Goal: Find specific page/section: Find specific page/section

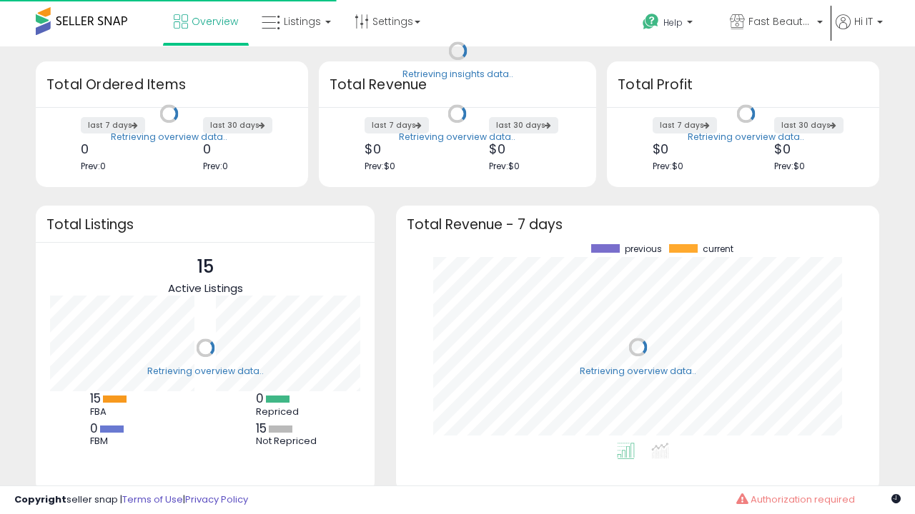
scroll to position [199, 454]
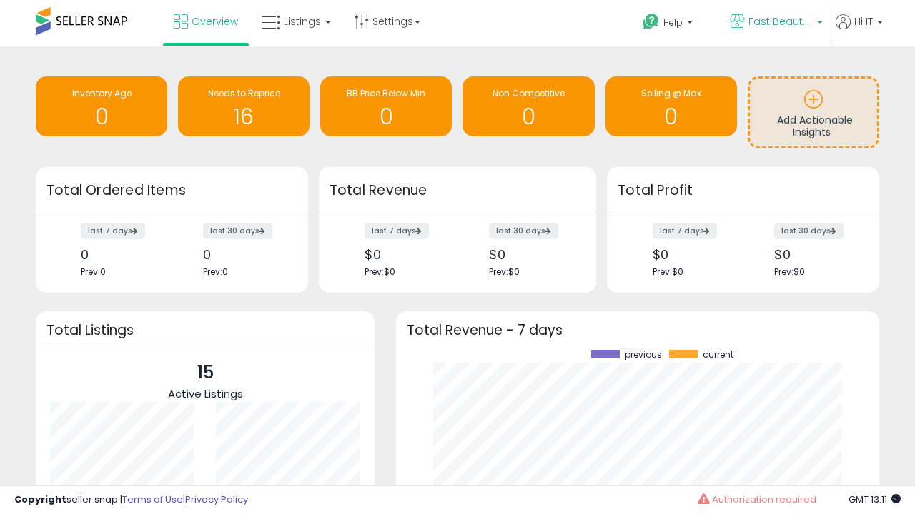
click at [775, 23] on span "Fast Beauty ([GEOGRAPHIC_DATA])" at bounding box center [780, 21] width 64 height 14
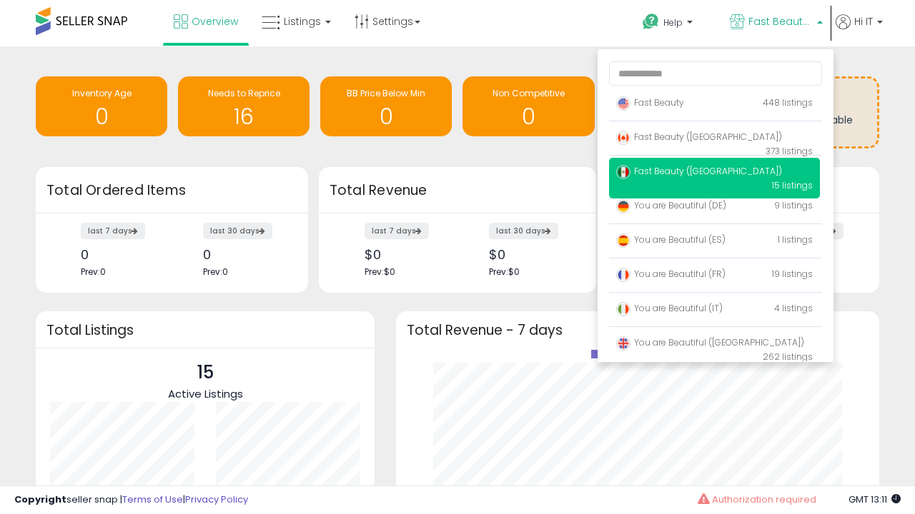
click at [714, 174] on span "Fast Beauty ([GEOGRAPHIC_DATA])" at bounding box center [699, 171] width 166 height 12
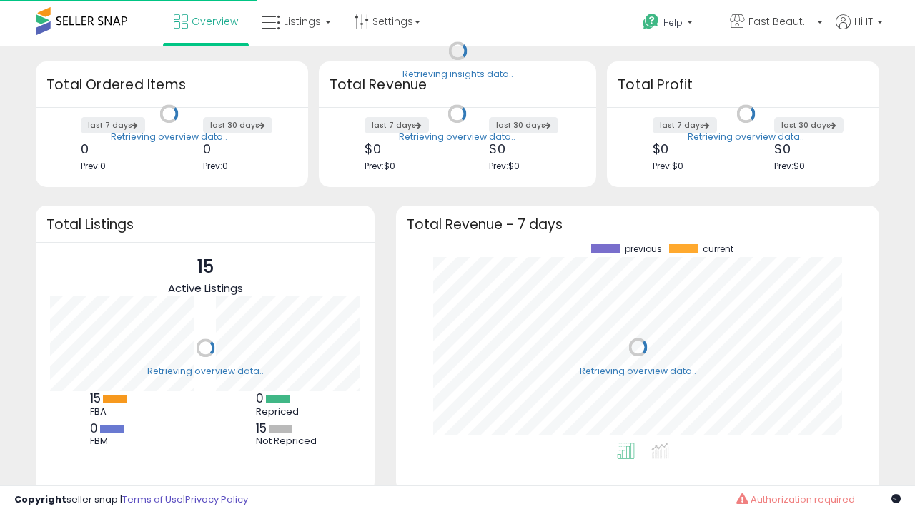
scroll to position [199, 454]
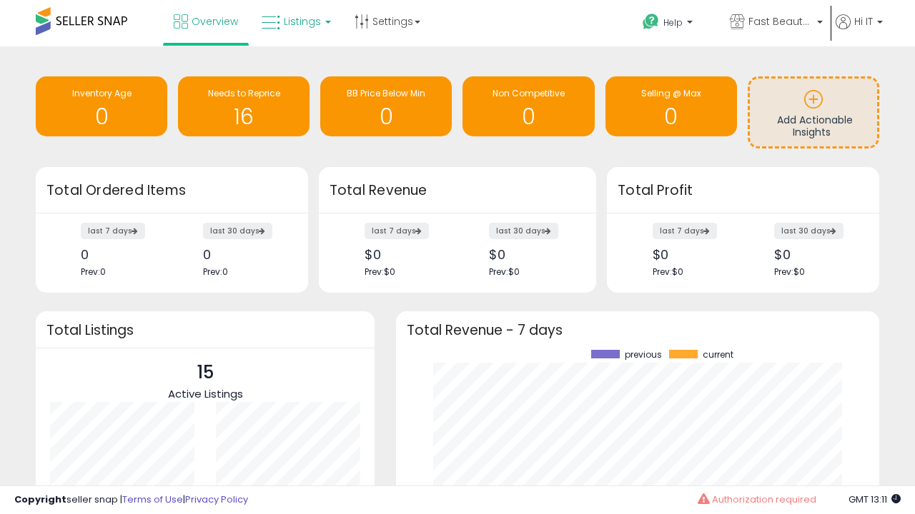
click at [294, 21] on span "Listings" at bounding box center [302, 21] width 37 height 14
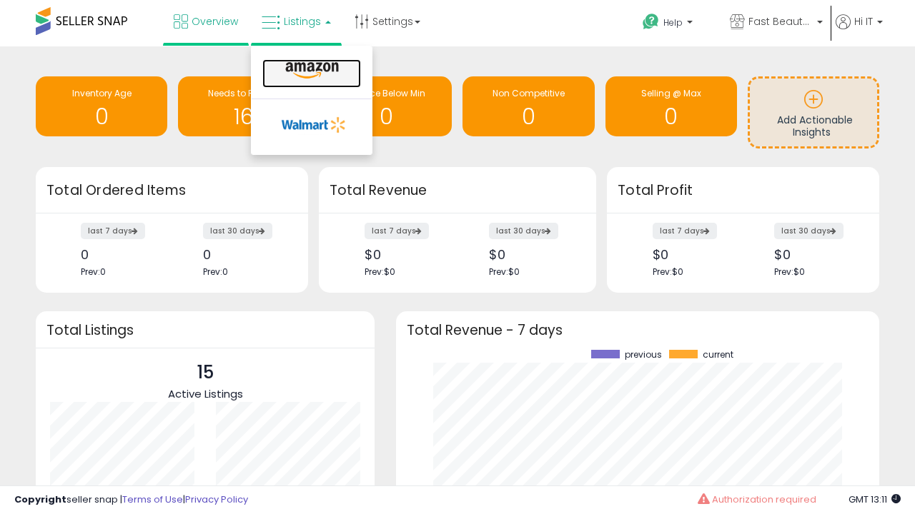
click at [310, 71] on icon at bounding box center [312, 70] width 62 height 19
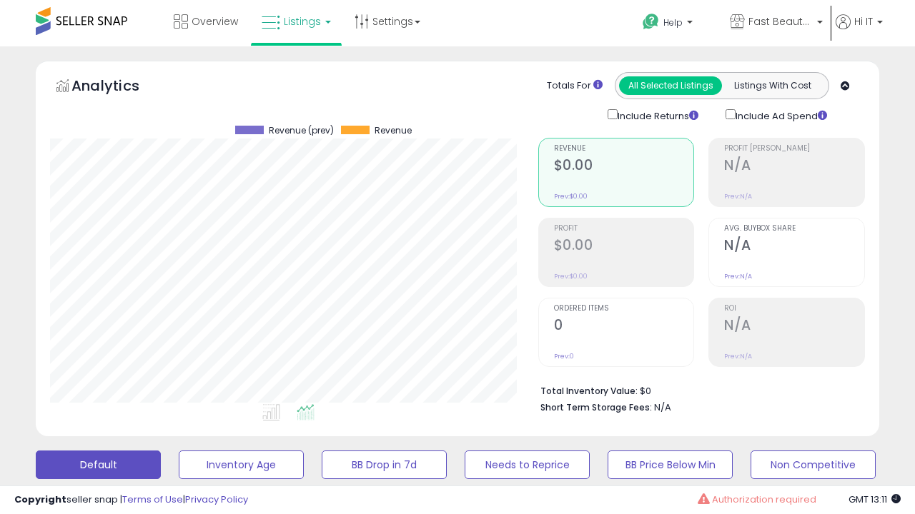
click at [179, 451] on button "All_Inventory" at bounding box center [241, 465] width 125 height 29
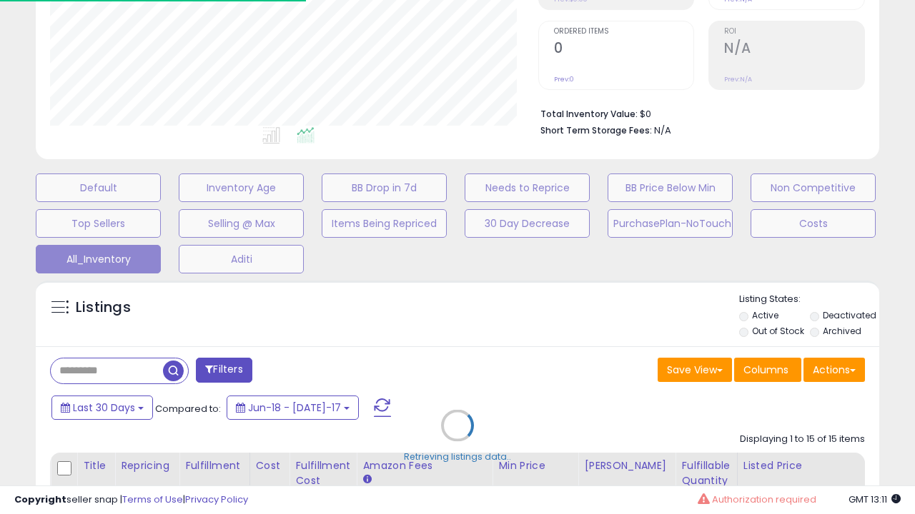
scroll to position [397, 0]
